Goal: Task Accomplishment & Management: Manage account settings

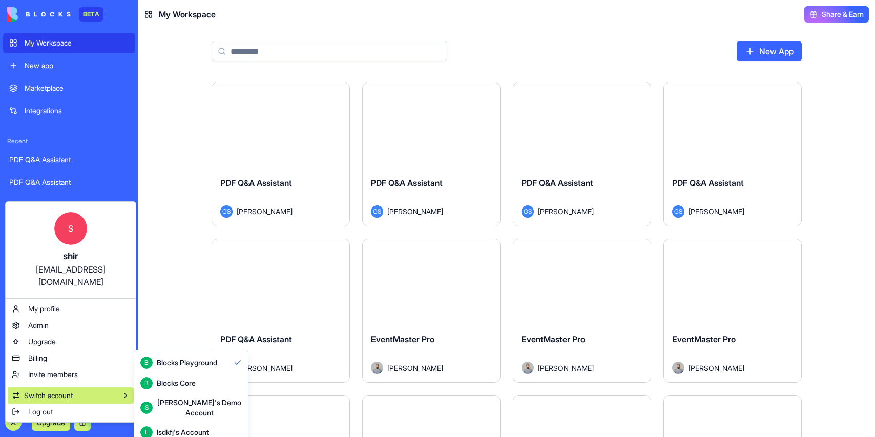
click at [191, 381] on div "Blocks Core" at bounding box center [176, 383] width 39 height 10
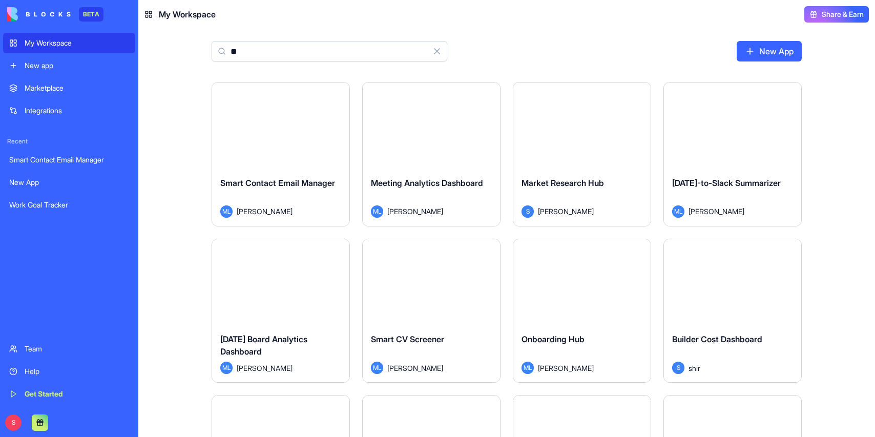
type input "***"
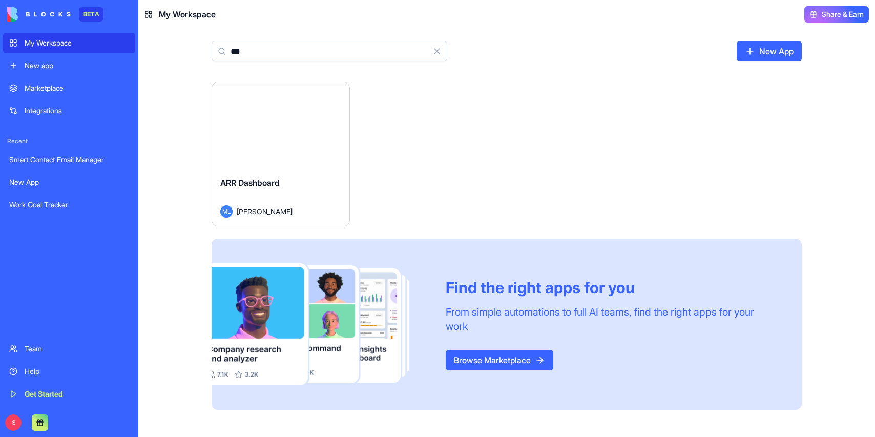
click at [313, 188] on div "ARR Dashboard" at bounding box center [280, 191] width 121 height 29
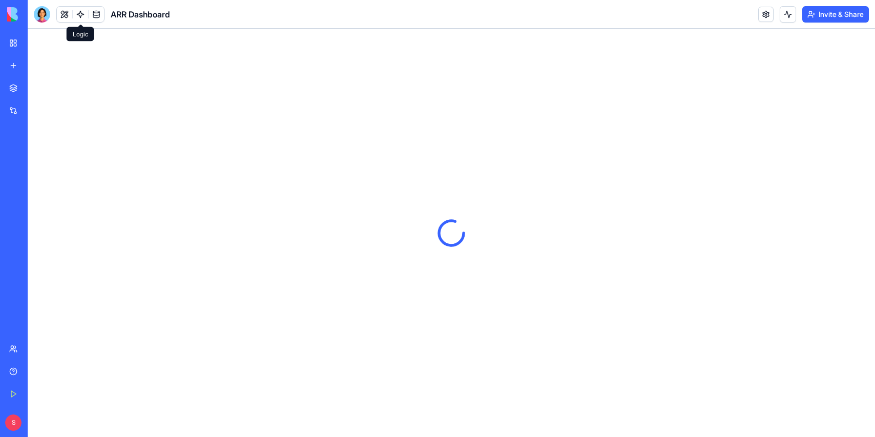
click at [78, 14] on link at bounding box center [80, 14] width 15 height 15
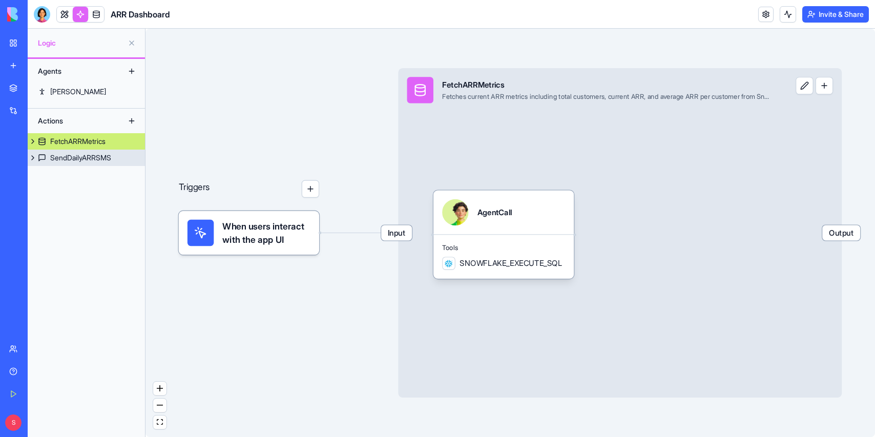
click at [82, 154] on div "SendDailyARRSMS" at bounding box center [80, 158] width 61 height 10
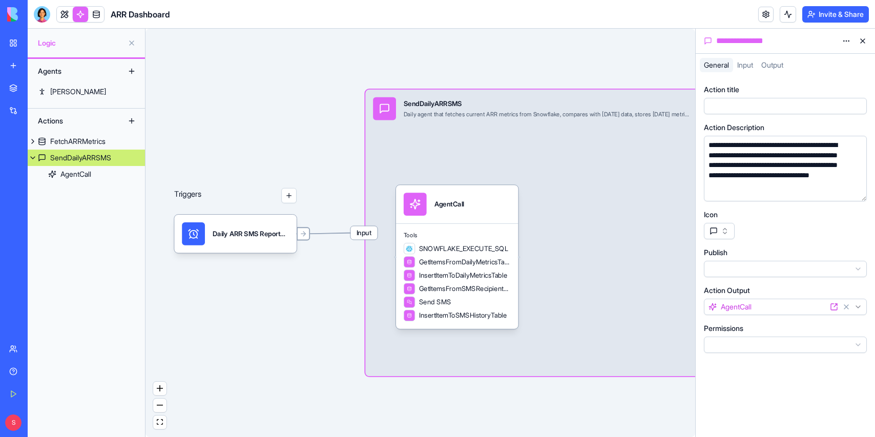
click at [306, 233] on icon at bounding box center [304, 234] width 8 height 8
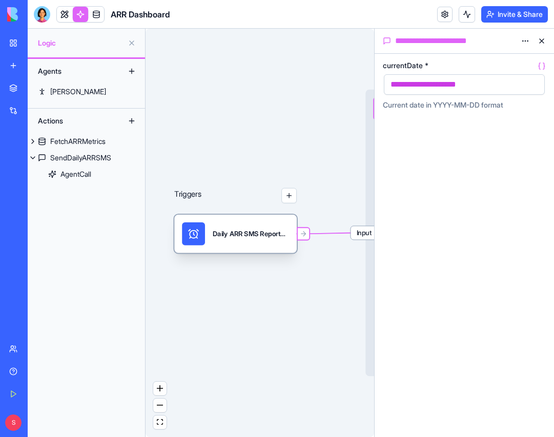
click at [223, 239] on div "Daily ARR SMS ReportTrigger" at bounding box center [251, 233] width 76 height 23
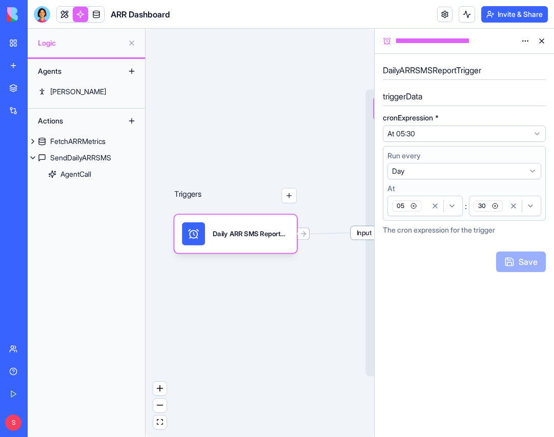
click at [299, 94] on div "Triggers Daily ARR SMS ReportTrigger Input SendDailyARRSMS Daily agent that fet…" at bounding box center [260, 233] width 229 height 408
click at [542, 39] on button at bounding box center [542, 41] width 16 height 16
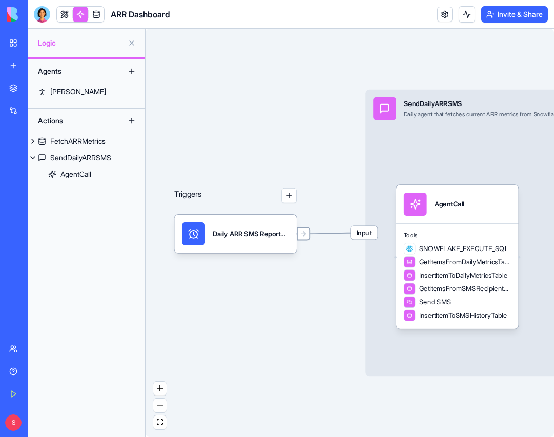
click at [305, 233] on icon at bounding box center [304, 234] width 8 height 8
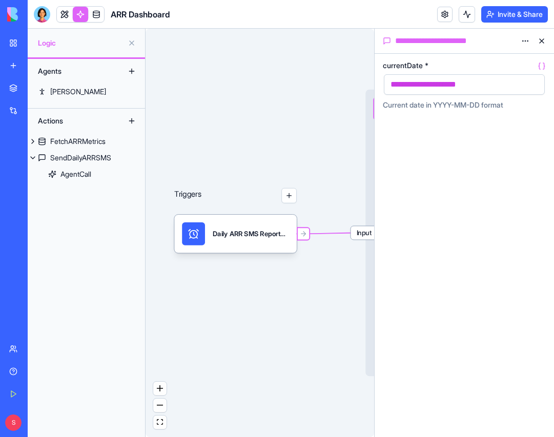
click at [535, 85] on button "button" at bounding box center [534, 84] width 16 height 16
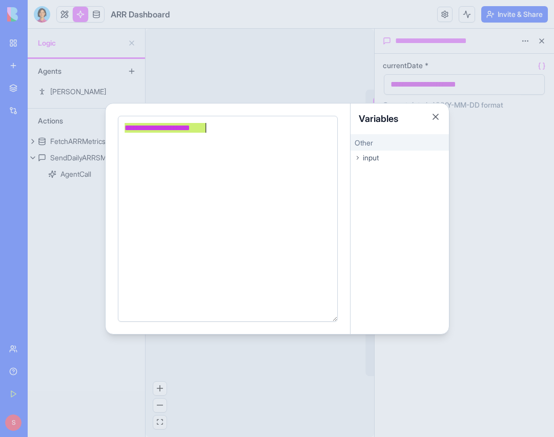
click at [367, 154] on span "input" at bounding box center [371, 158] width 16 height 10
click at [313, 78] on div at bounding box center [277, 218] width 554 height 437
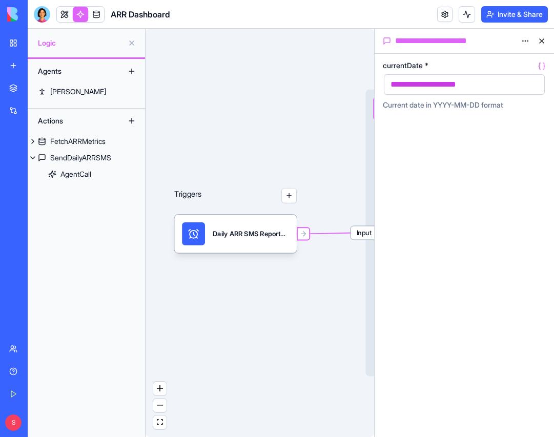
click at [287, 104] on div "Triggers Daily ARR SMS ReportTrigger Input SendDailyARRSMS Daily agent that fet…" at bounding box center [260, 233] width 229 height 408
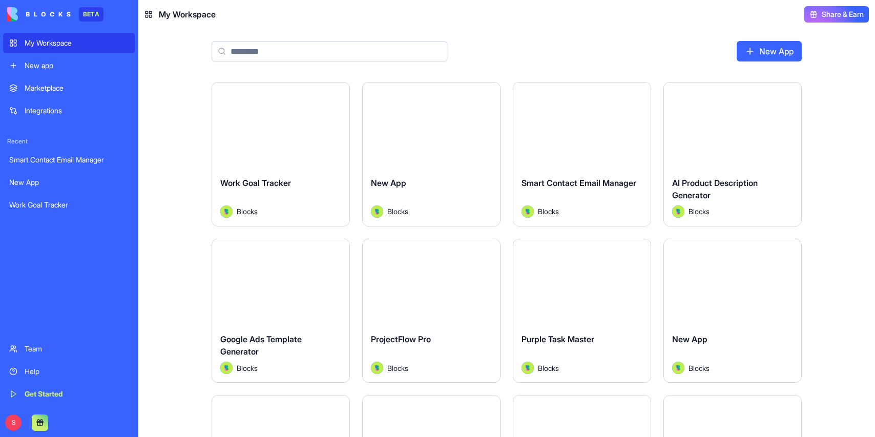
click at [45, 62] on div "New app" at bounding box center [77, 65] width 105 height 10
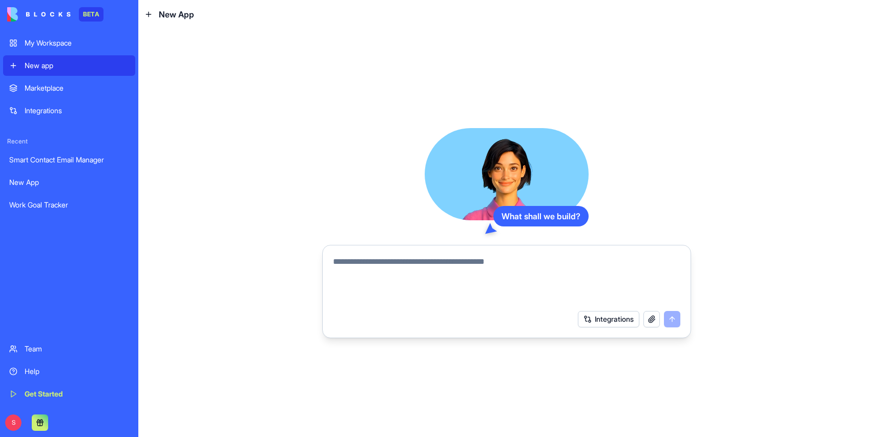
click at [364, 264] on textarea at bounding box center [506, 280] width 347 height 49
type textarea "**********"
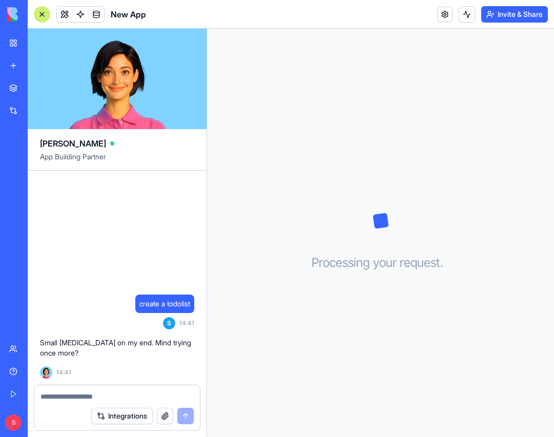
click at [68, 392] on textarea at bounding box center [116, 397] width 153 height 10
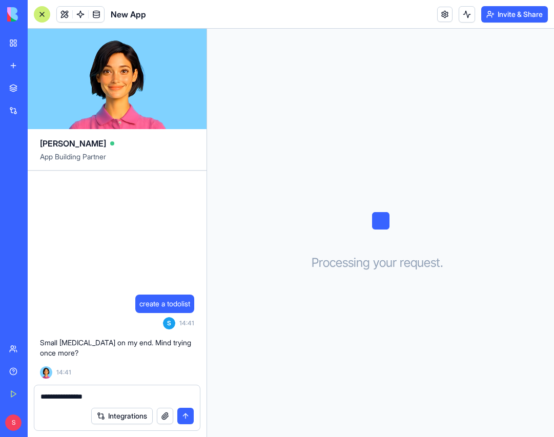
type textarea "**********"
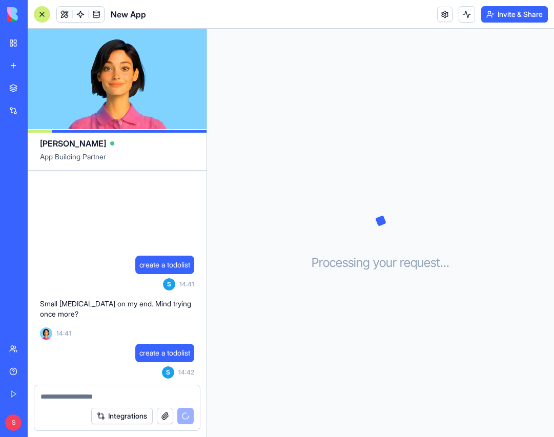
click at [409, 54] on div "Processing your request . . ." at bounding box center [380, 233] width 347 height 408
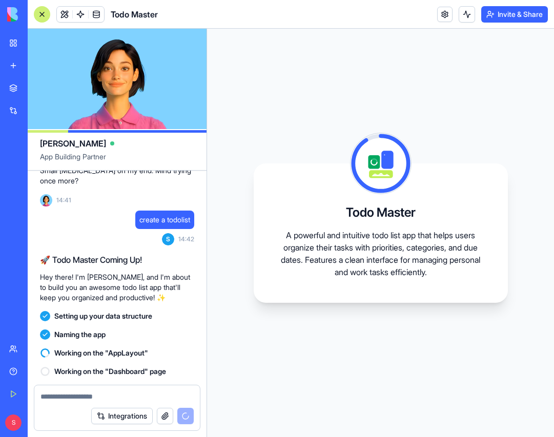
scroll to position [73, 0]
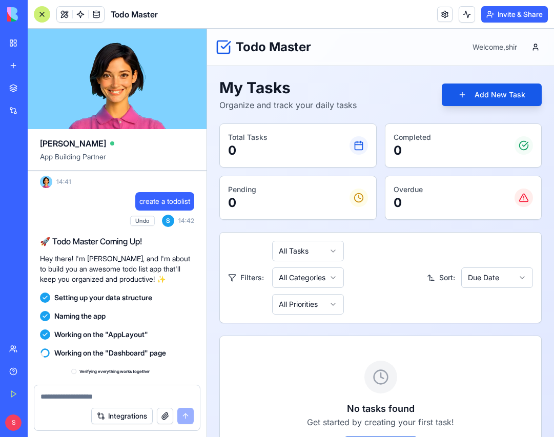
scroll to position [175, 0]
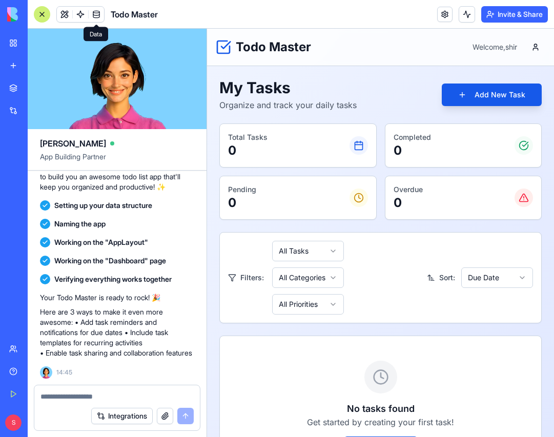
click at [82, 12] on span at bounding box center [96, 14] width 29 height 29
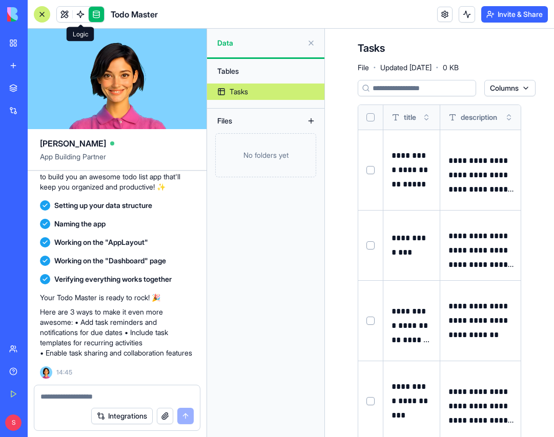
click at [78, 12] on span at bounding box center [80, 14] width 29 height 29
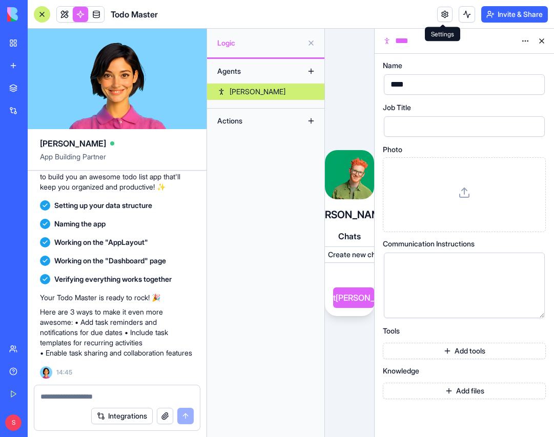
click at [441, 10] on link at bounding box center [444, 14] width 15 height 15
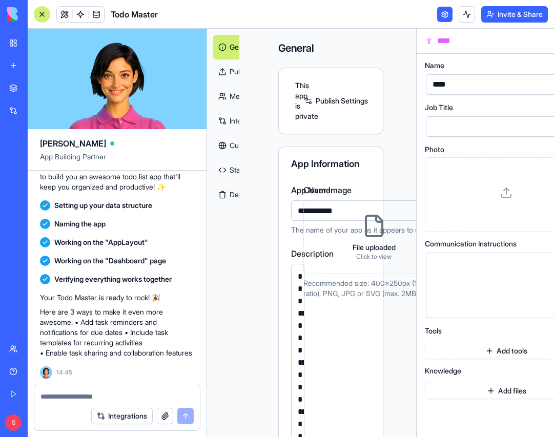
scroll to position [0, 46]
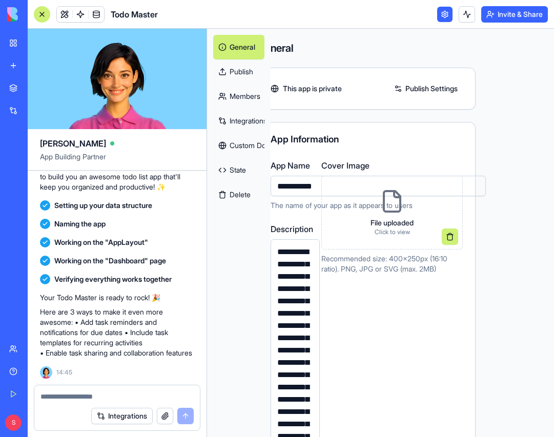
click at [237, 197] on button "Delete" at bounding box center [238, 194] width 51 height 25
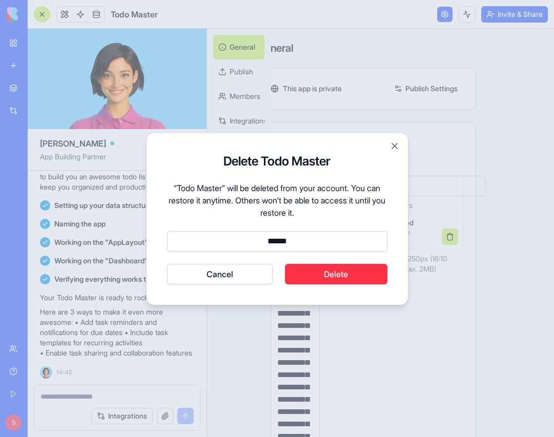
type input "******"
click at [327, 273] on button "Delete" at bounding box center [336, 274] width 103 height 21
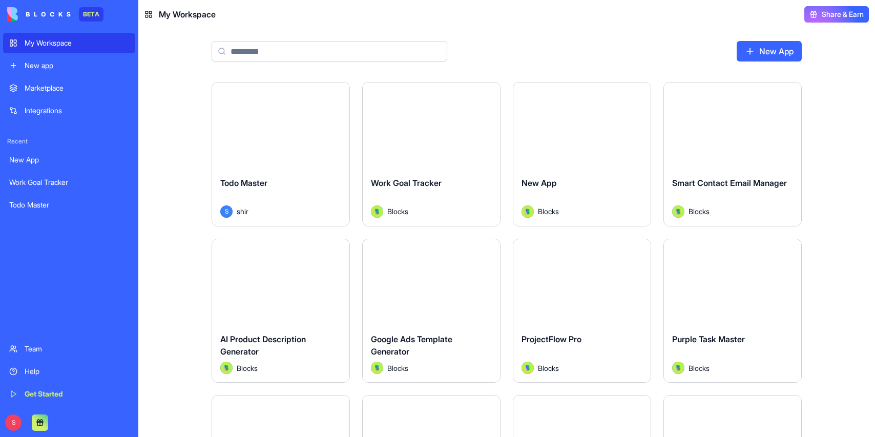
click at [30, 62] on div "New app" at bounding box center [77, 65] width 105 height 10
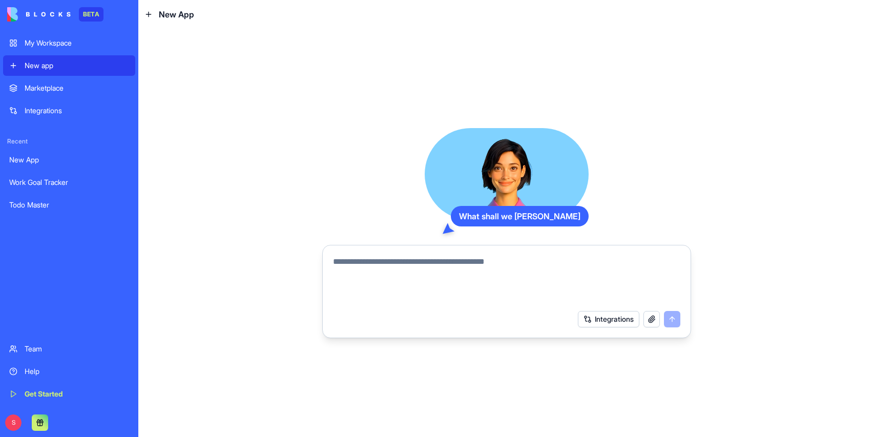
click at [444, 273] on textarea at bounding box center [506, 280] width 347 height 49
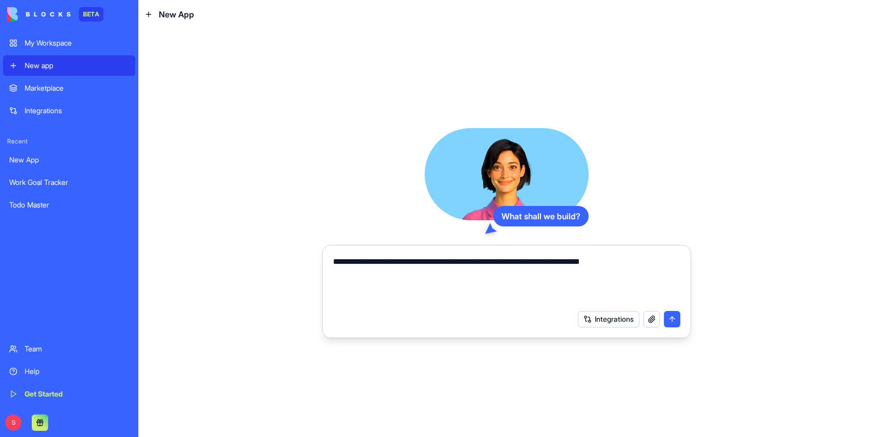
type textarea "**********"
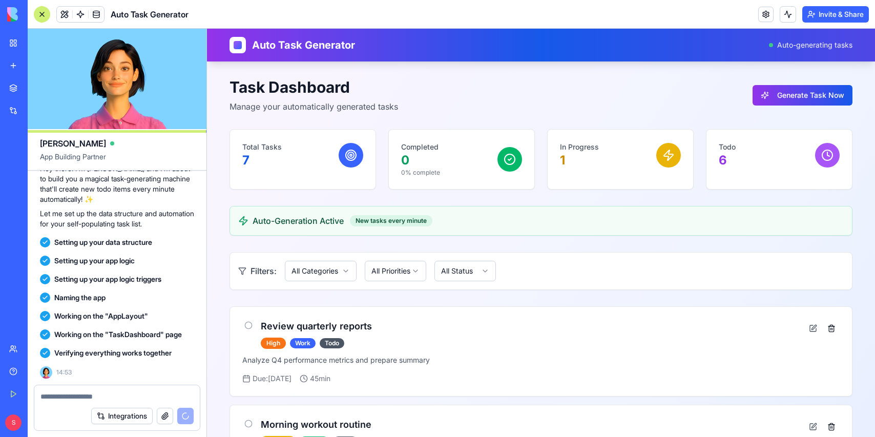
scroll to position [214, 0]
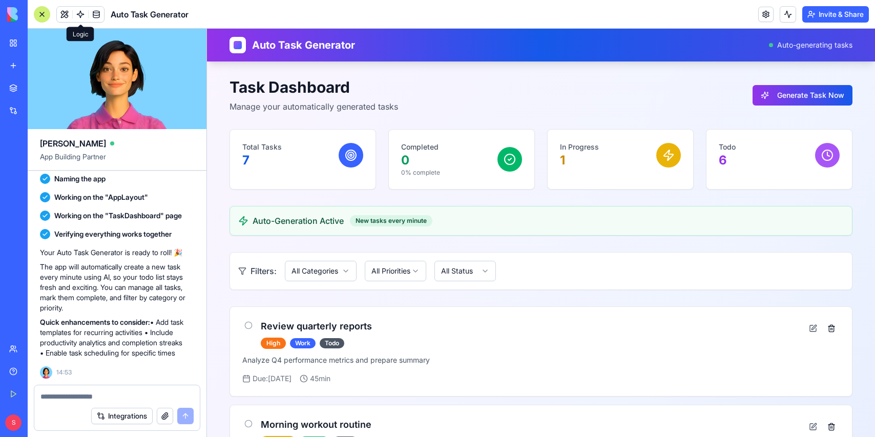
click at [79, 11] on span at bounding box center [80, 14] width 29 height 29
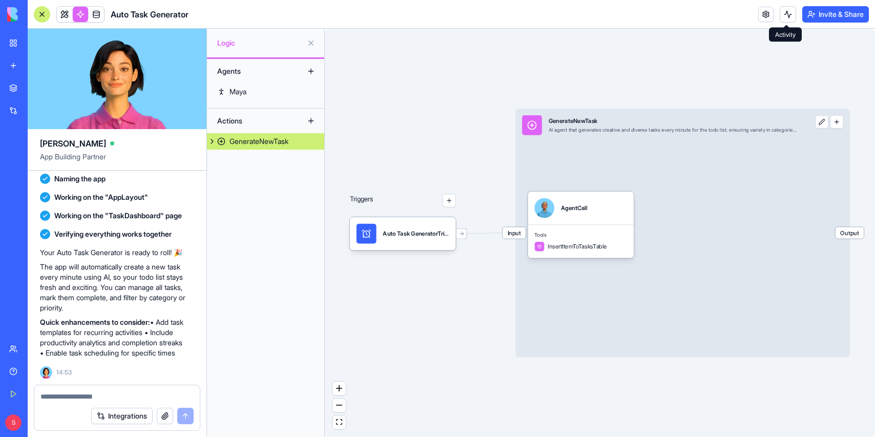
click at [786, 15] on button at bounding box center [788, 14] width 16 height 16
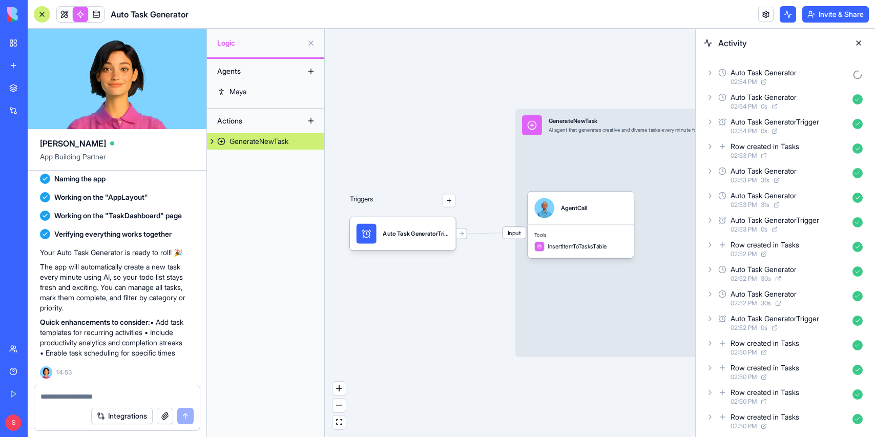
scroll to position [28, 0]
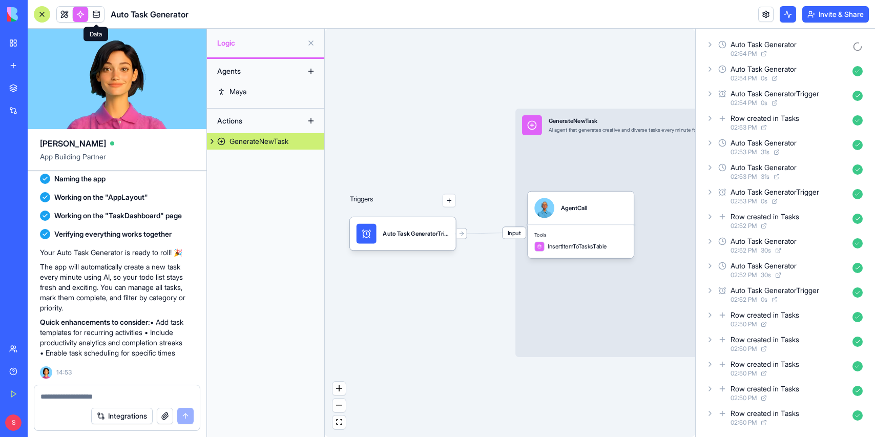
click at [99, 12] on span at bounding box center [96, 14] width 29 height 29
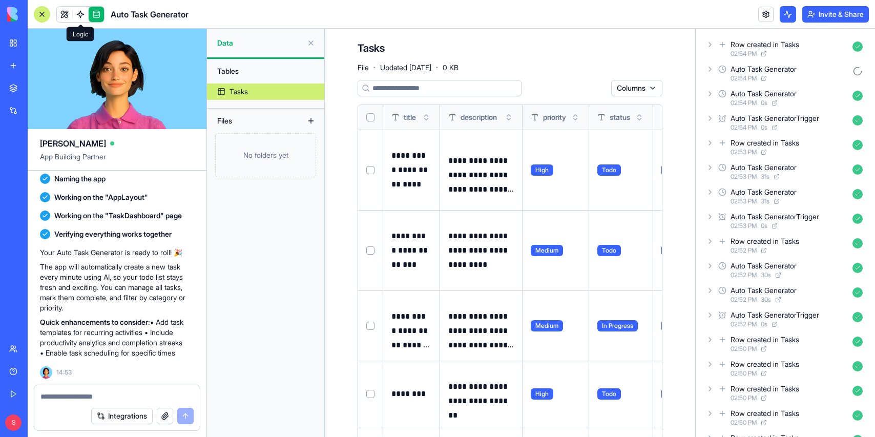
click at [78, 14] on link at bounding box center [80, 14] width 15 height 15
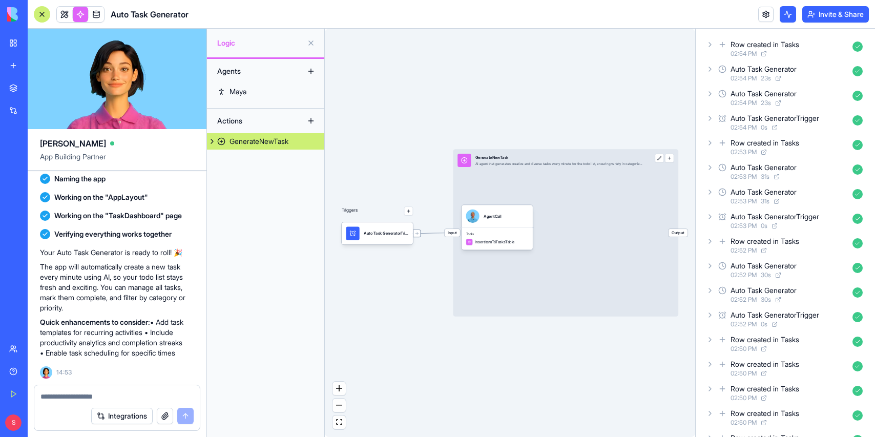
click at [417, 236] on div at bounding box center [417, 234] width 8 height 8
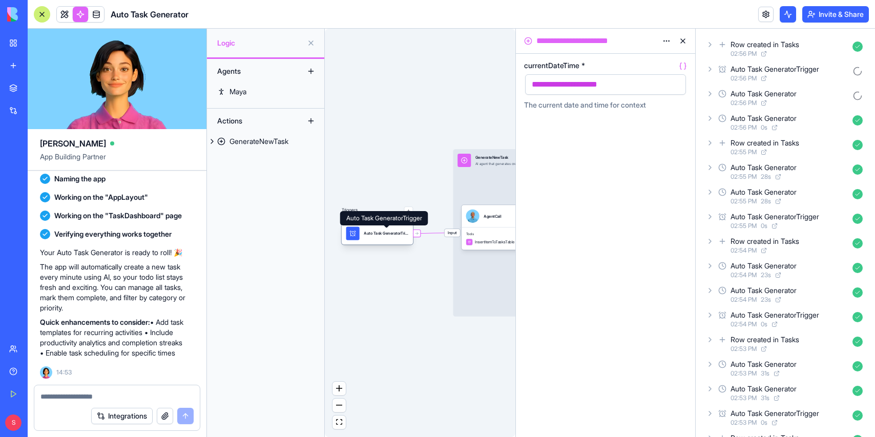
click at [367, 236] on div "Auto Task GeneratorTrigger" at bounding box center [386, 233] width 45 height 13
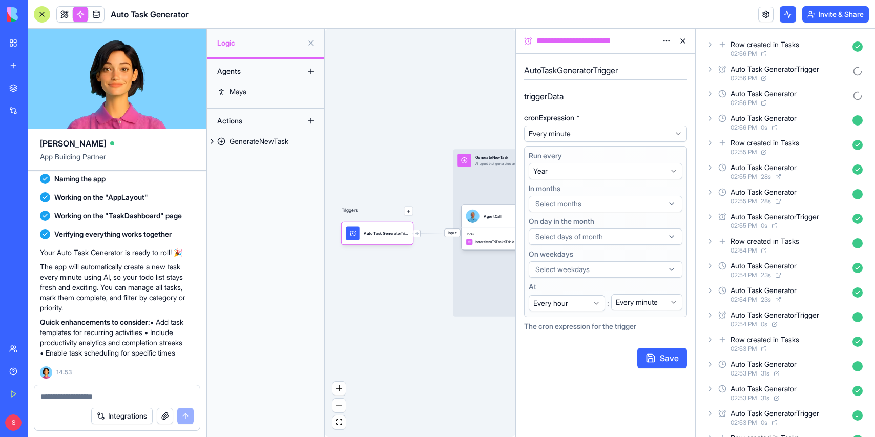
click at [664, 40] on html "BETA My Workspace New app Marketplace Integrations Recent Work Goal Tracker Tod…" at bounding box center [437, 218] width 875 height 437
click at [638, 76] on span "Delete" at bounding box center [638, 78] width 21 height 10
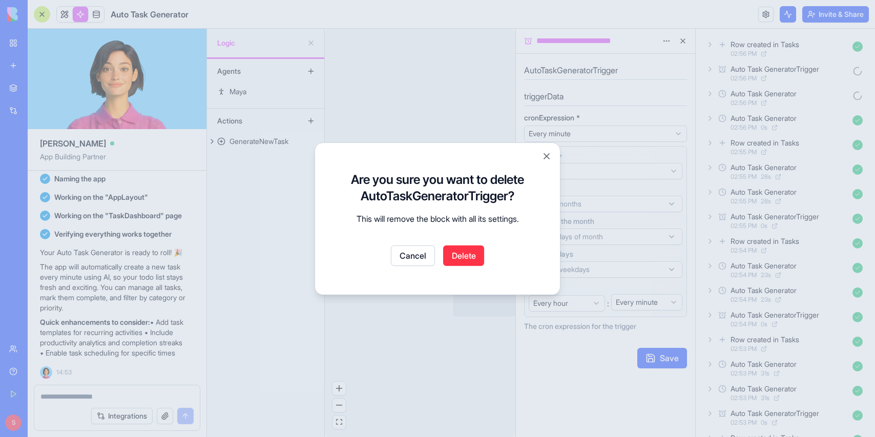
click at [474, 251] on button "Delete" at bounding box center [463, 256] width 41 height 21
